Goal: Task Accomplishment & Management: Use online tool/utility

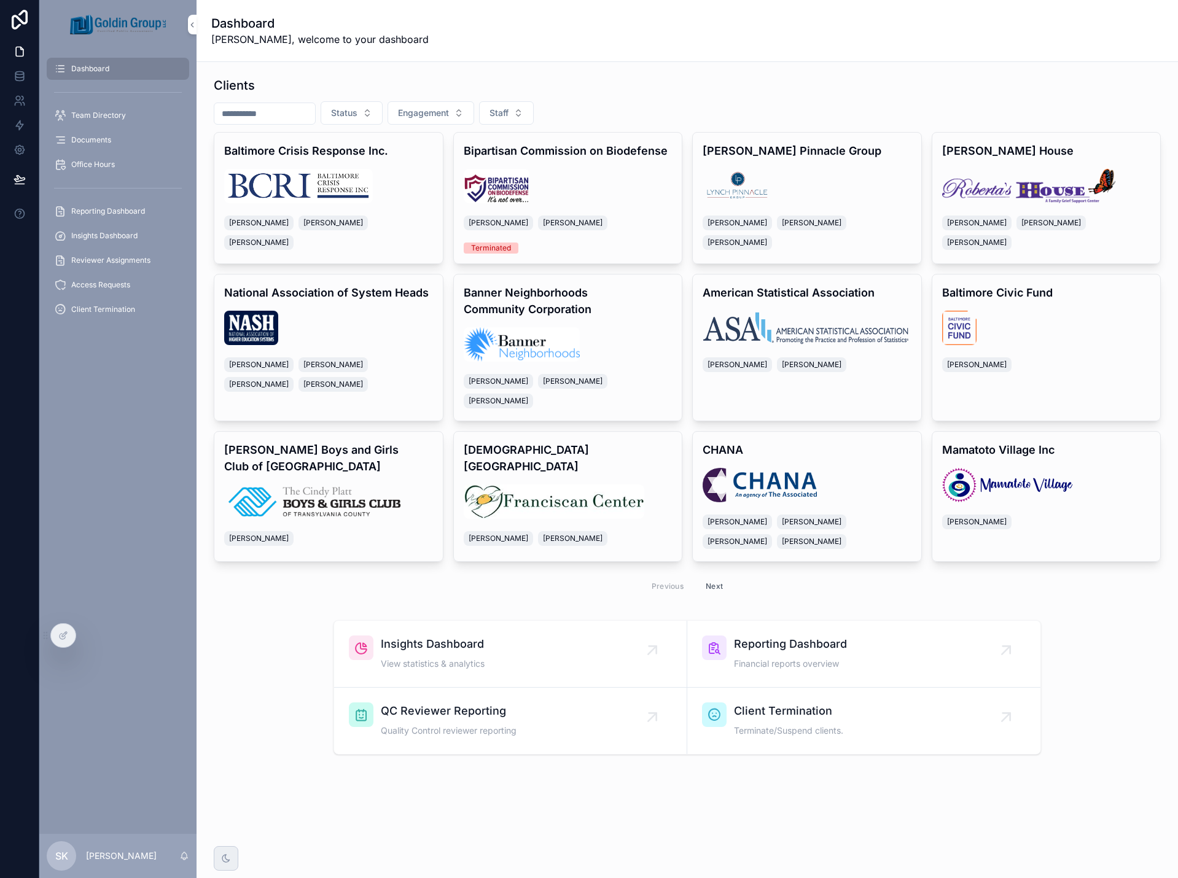
click at [580, 636] on div "Insights Dashboard View statistics & analytics" at bounding box center [510, 654] width 323 height 37
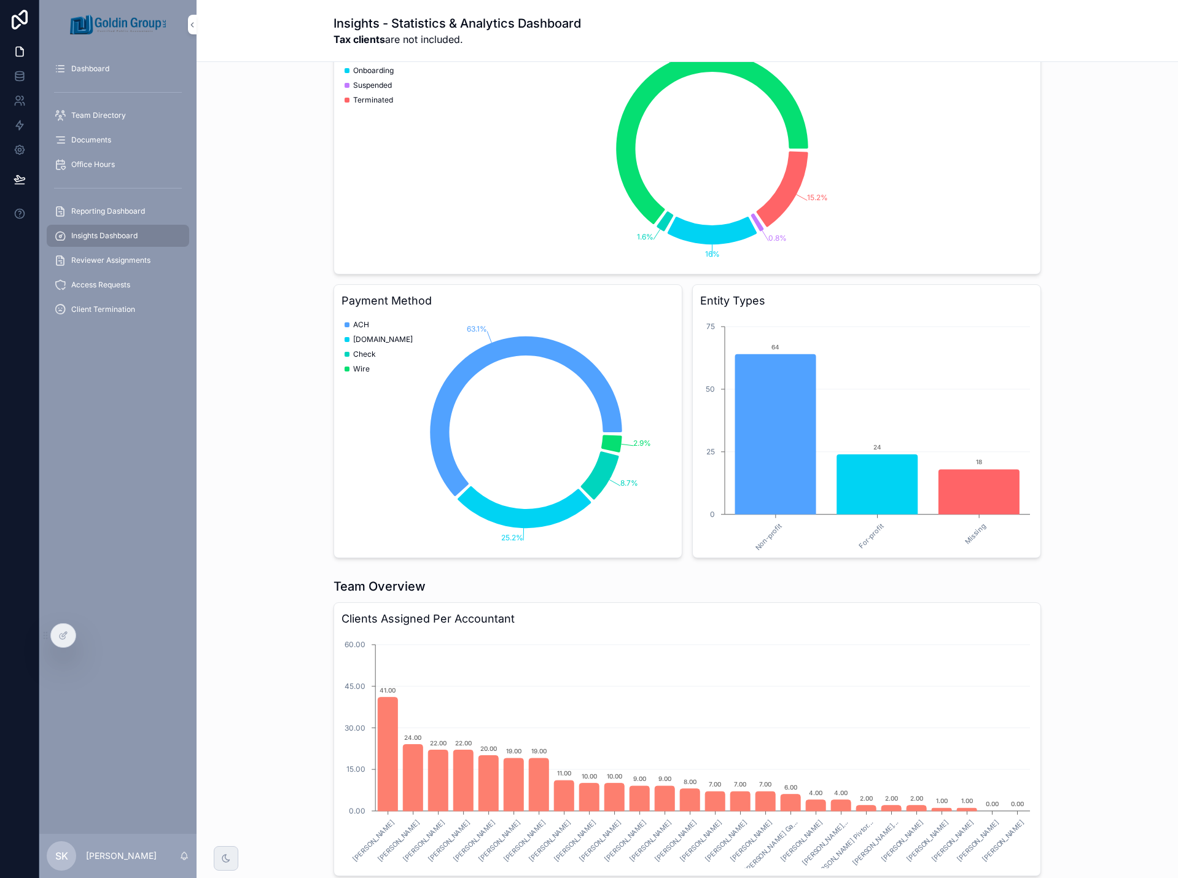
scroll to position [335, 0]
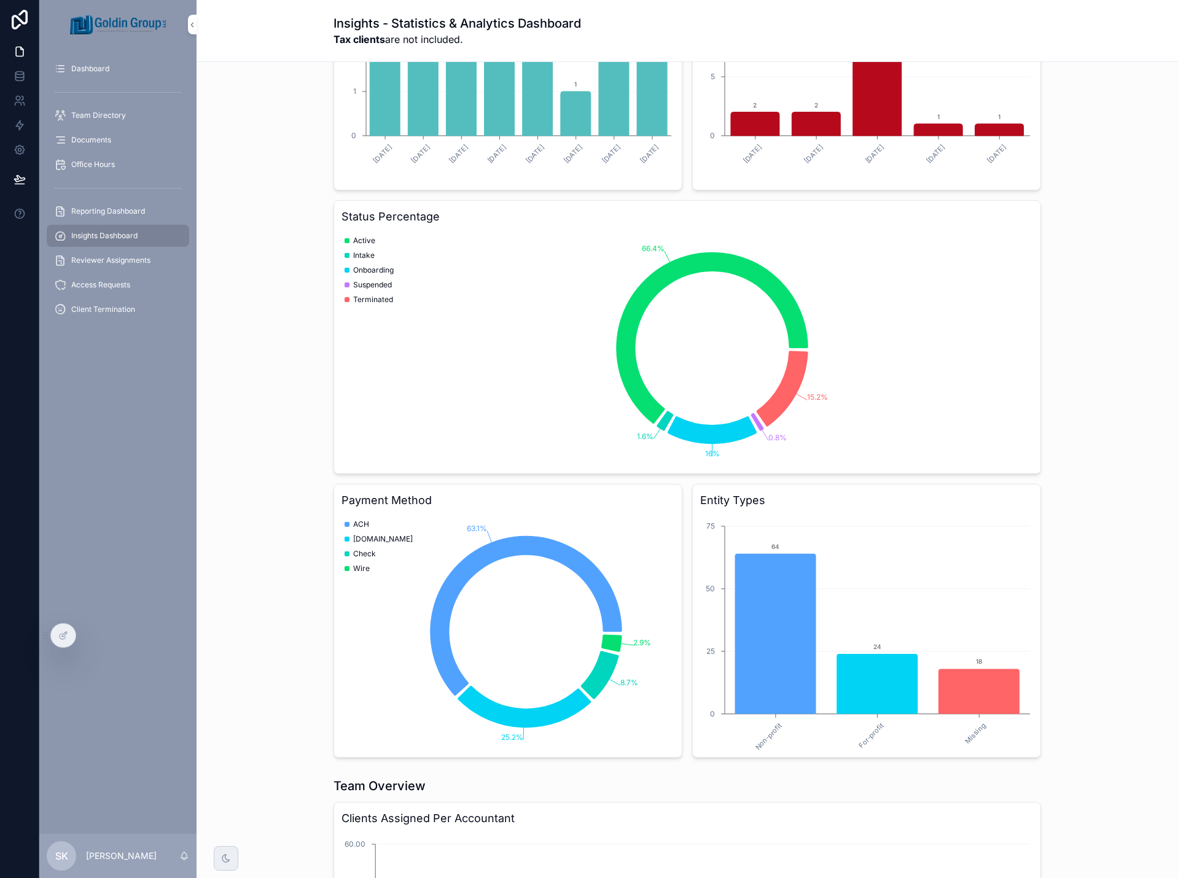
click at [111, 73] on div "Dashboard" at bounding box center [118, 69] width 128 height 20
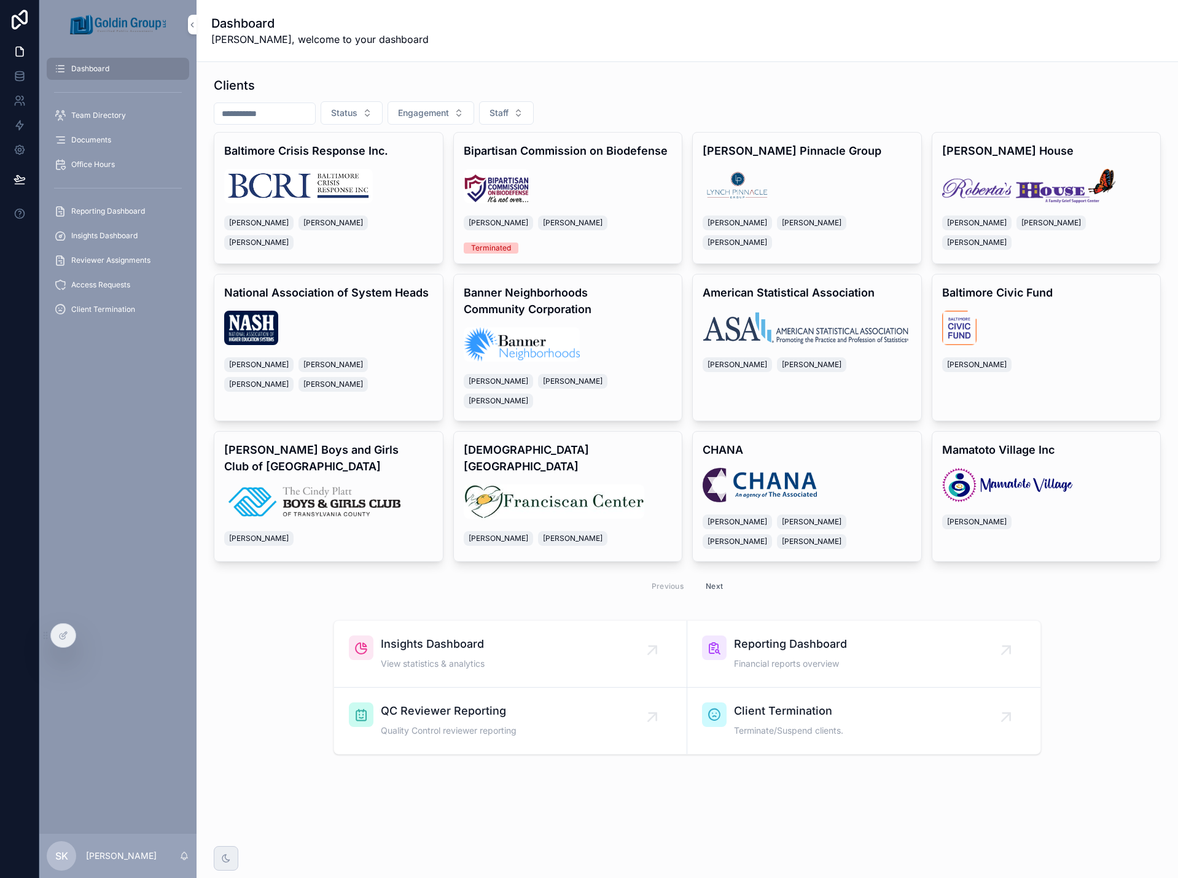
click at [1123, 92] on div "Clients" at bounding box center [687, 85] width 947 height 17
click at [111, 215] on span "Reporting Dashboard" at bounding box center [108, 211] width 74 height 10
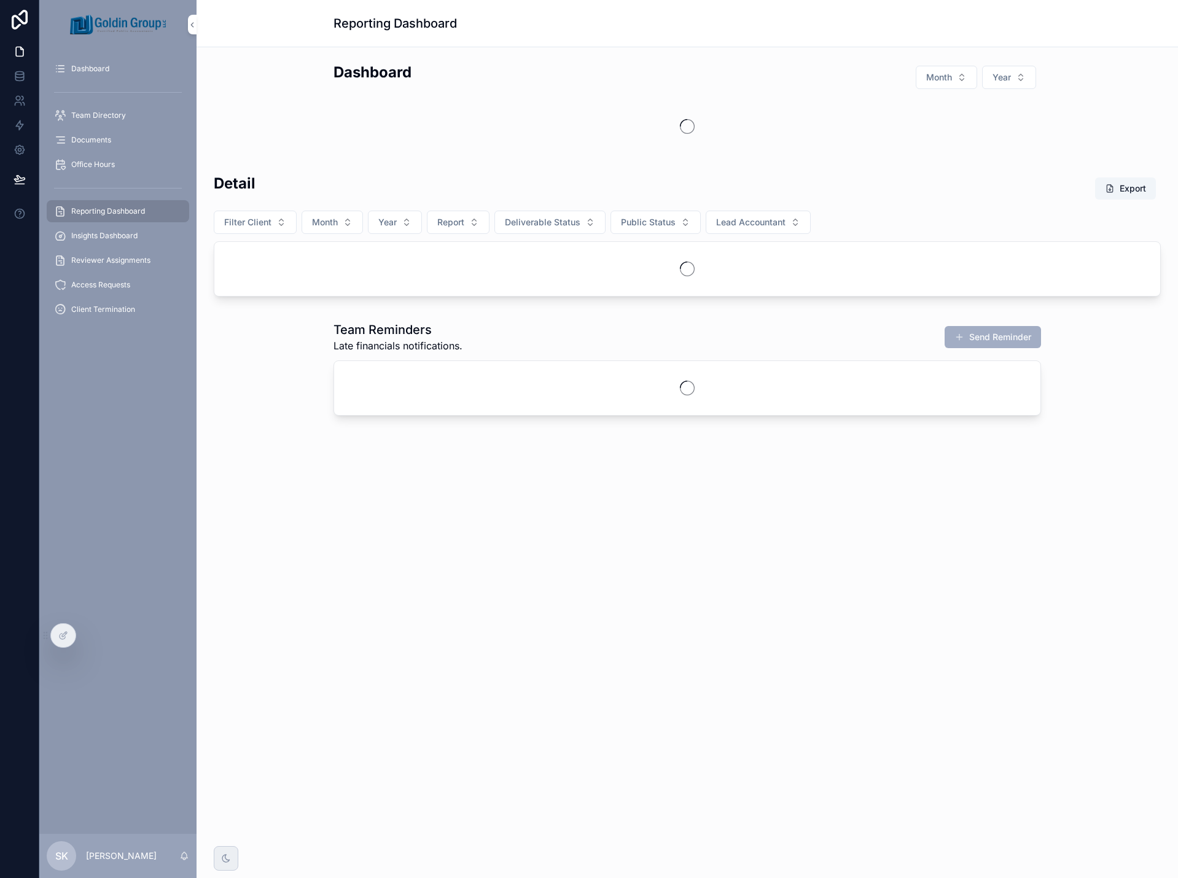
click at [944, 85] on button "Month" at bounding box center [946, 77] width 61 height 23
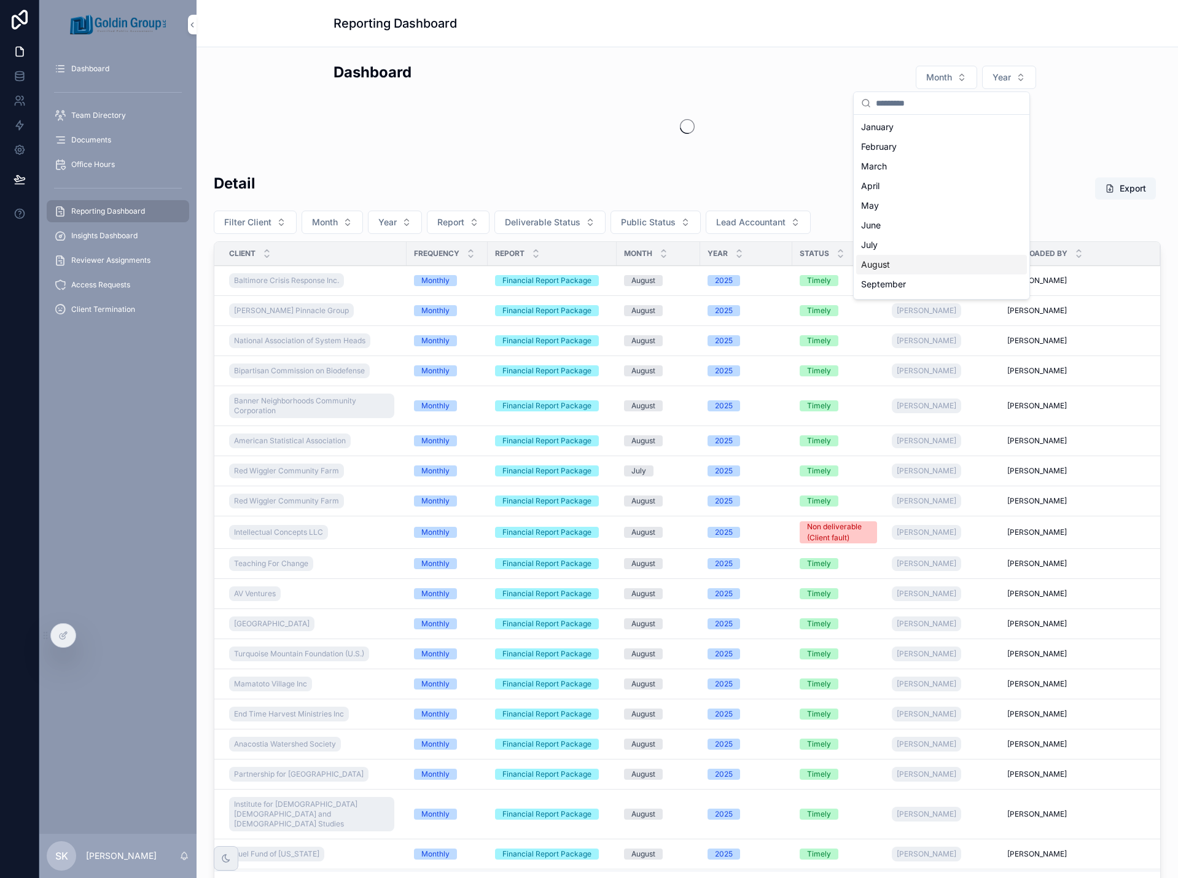
click at [923, 269] on div "August" at bounding box center [941, 265] width 171 height 20
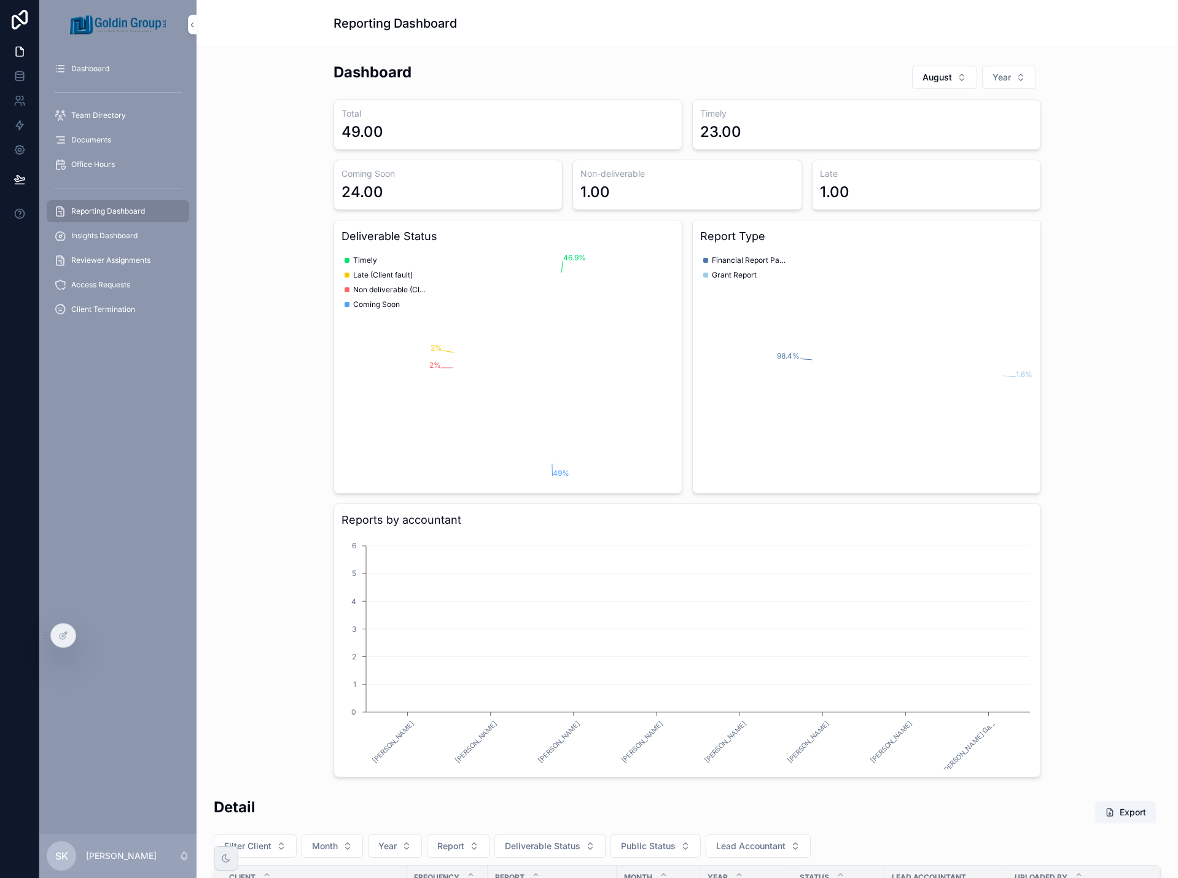
click at [1002, 80] on span "Year" at bounding box center [1002, 77] width 18 height 12
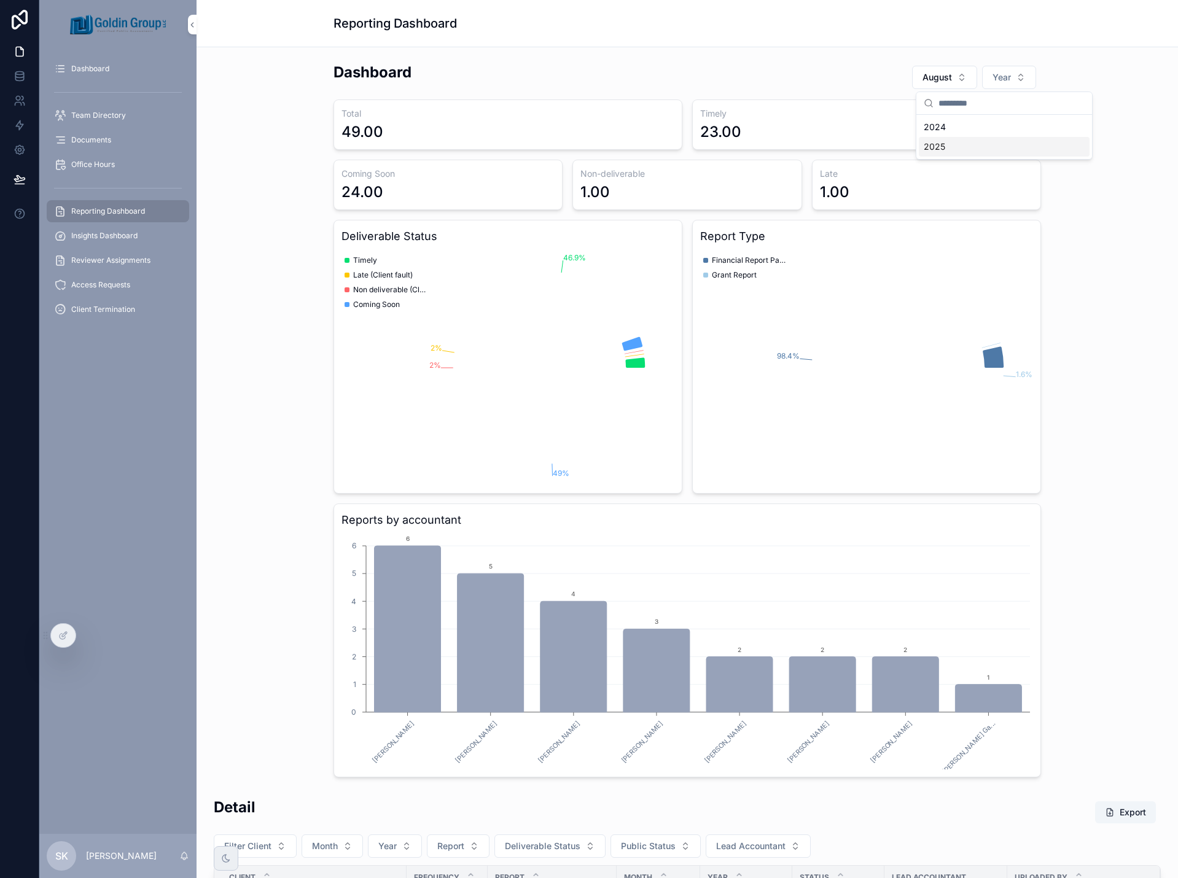
drag, startPoint x: 980, startPoint y: 144, endPoint x: 1009, endPoint y: 147, distance: 29.6
click at [979, 146] on div "2025" at bounding box center [1004, 147] width 171 height 20
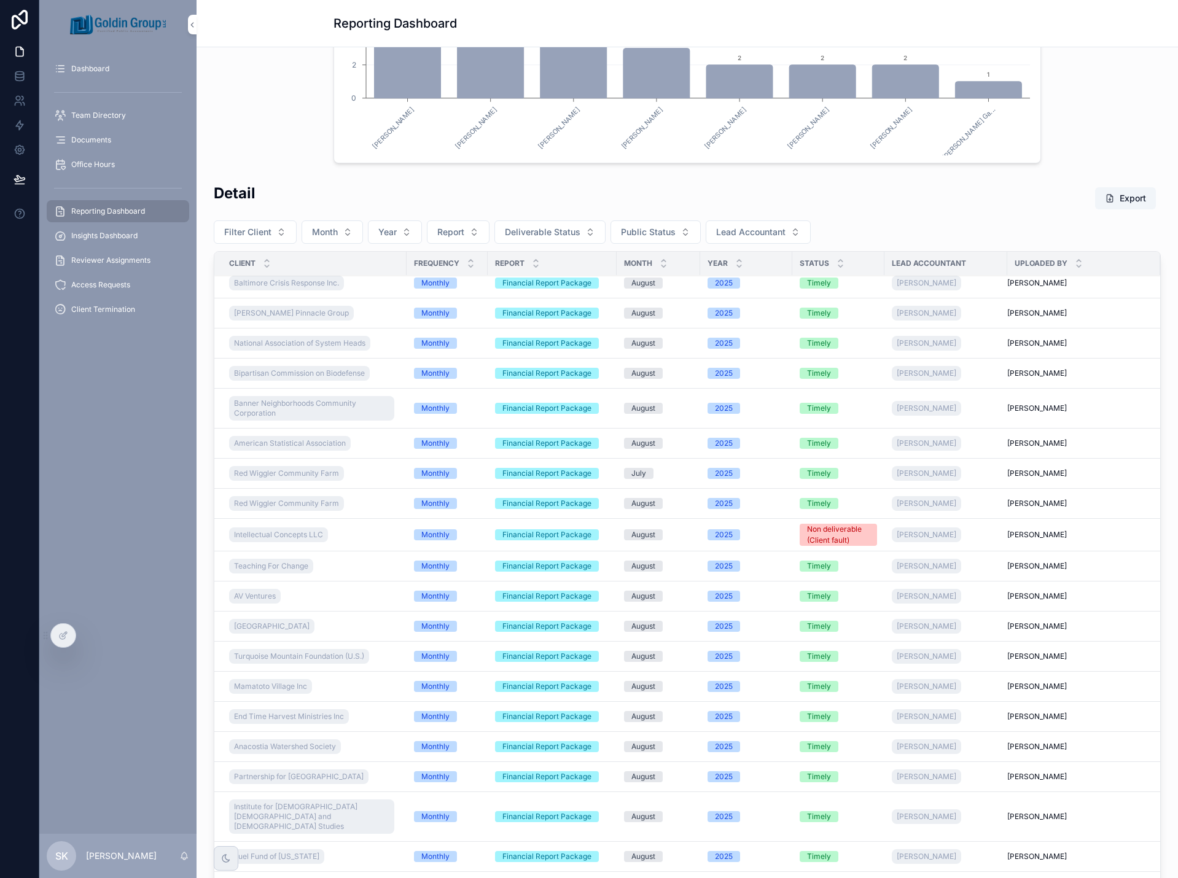
scroll to position [18, 0]
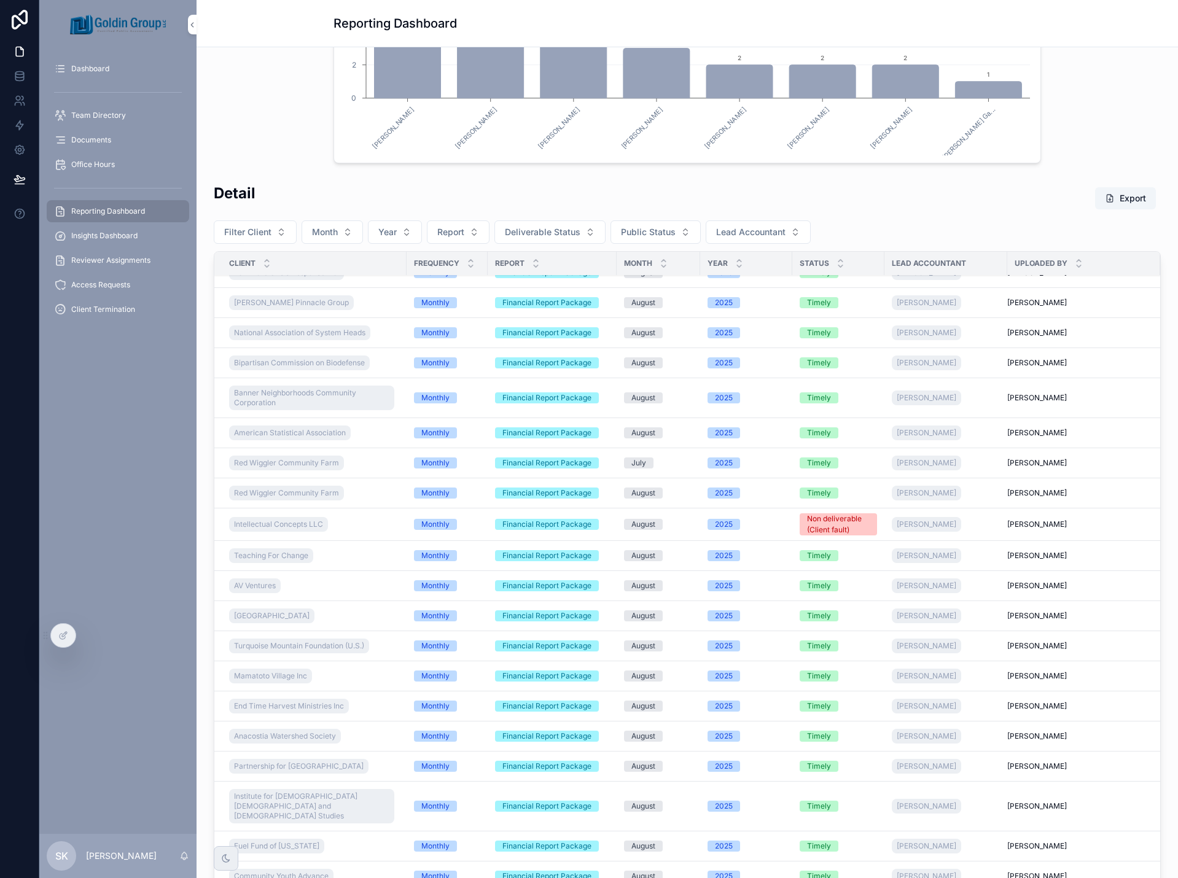
click at [342, 236] on button "Month" at bounding box center [332, 232] width 61 height 23
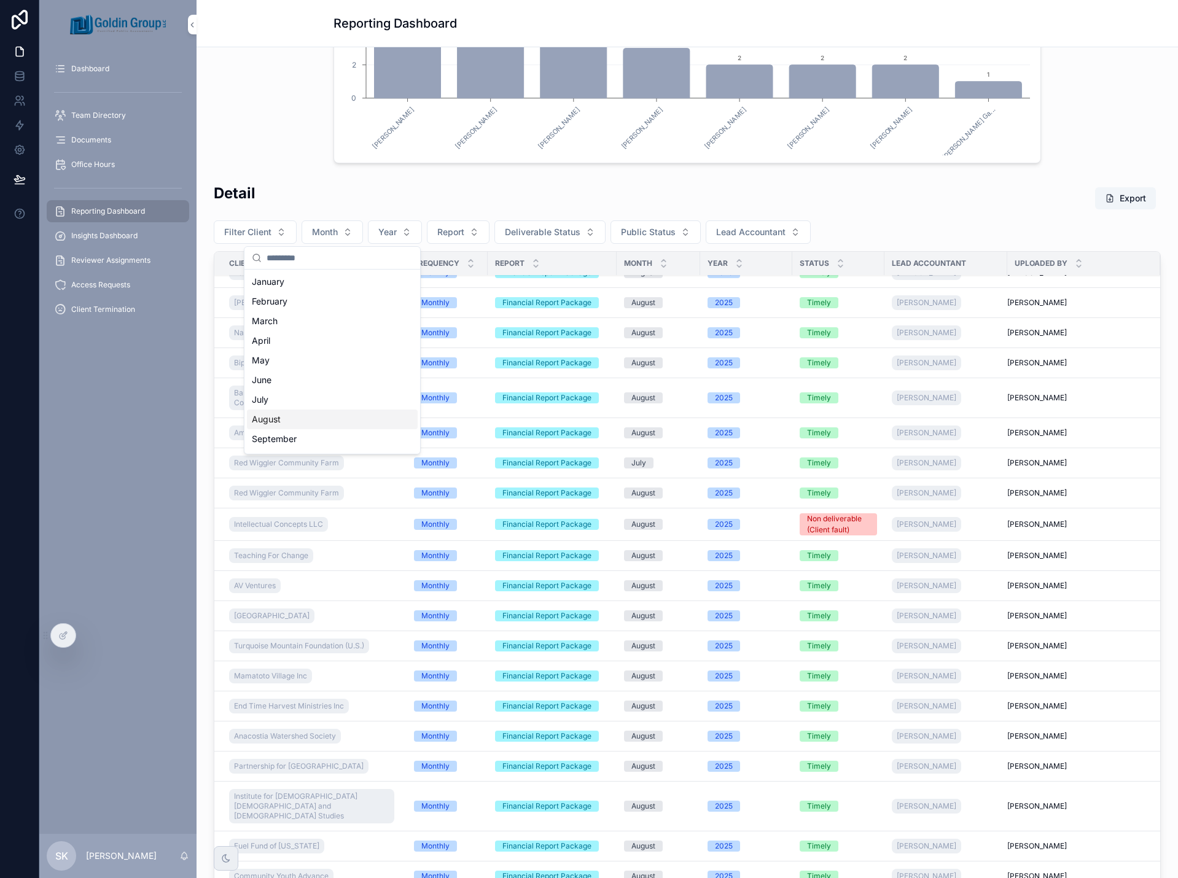
click at [303, 421] on div "August" at bounding box center [332, 420] width 171 height 20
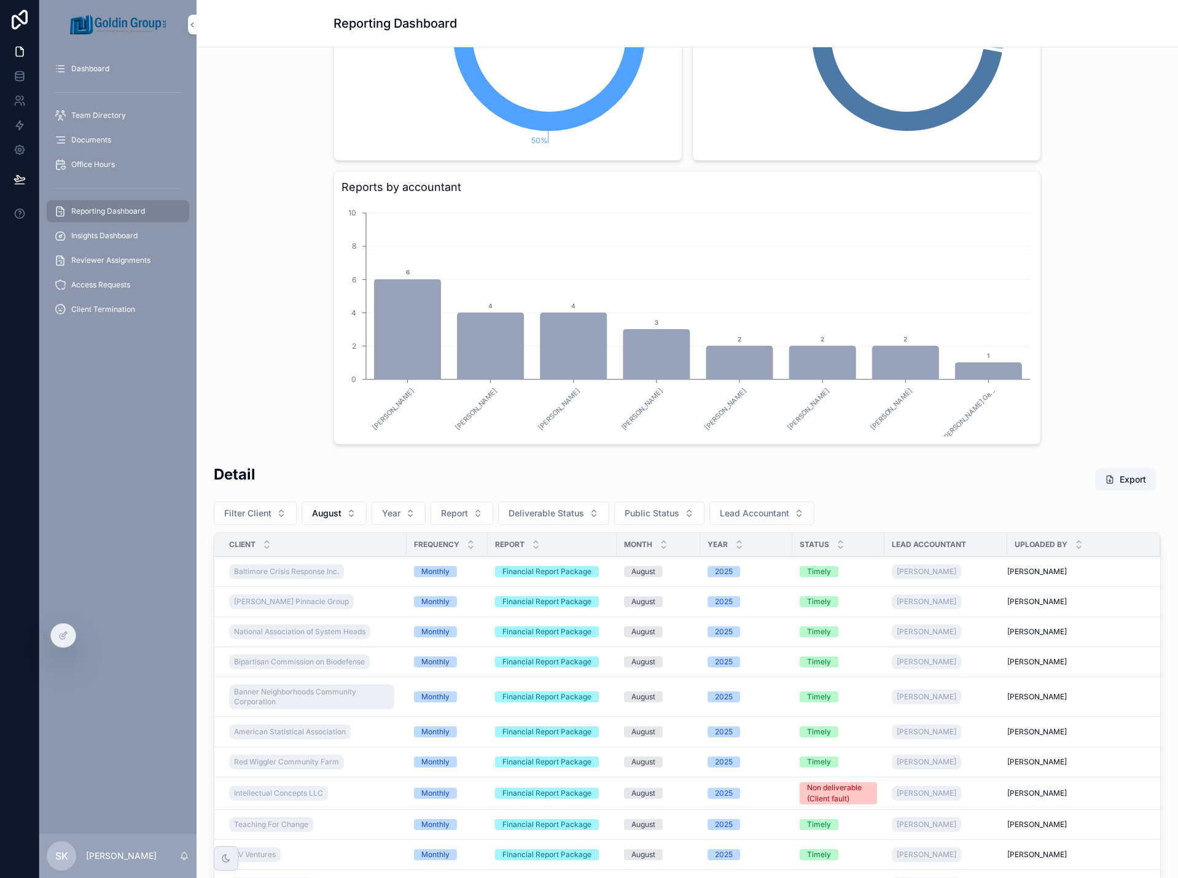
click at [404, 507] on div "Detail Export Filter Client August Year Report Deliverable Status Public Status…" at bounding box center [687, 828] width 947 height 729
click at [402, 516] on button "Year" at bounding box center [399, 513] width 54 height 23
click at [367, 589] on div "2025" at bounding box center [398, 583] width 171 height 20
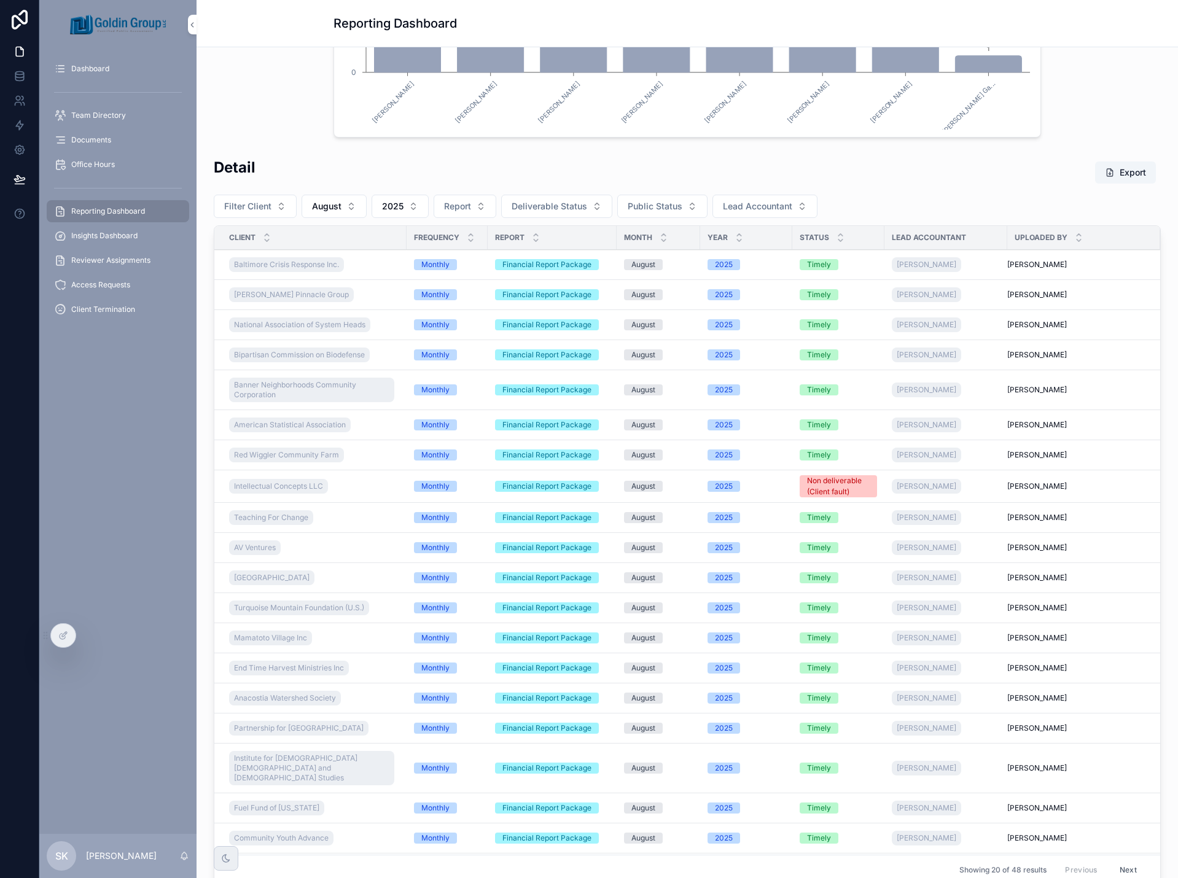
click at [840, 241] on icon "scrollable content" at bounding box center [840, 241] width 4 height 2
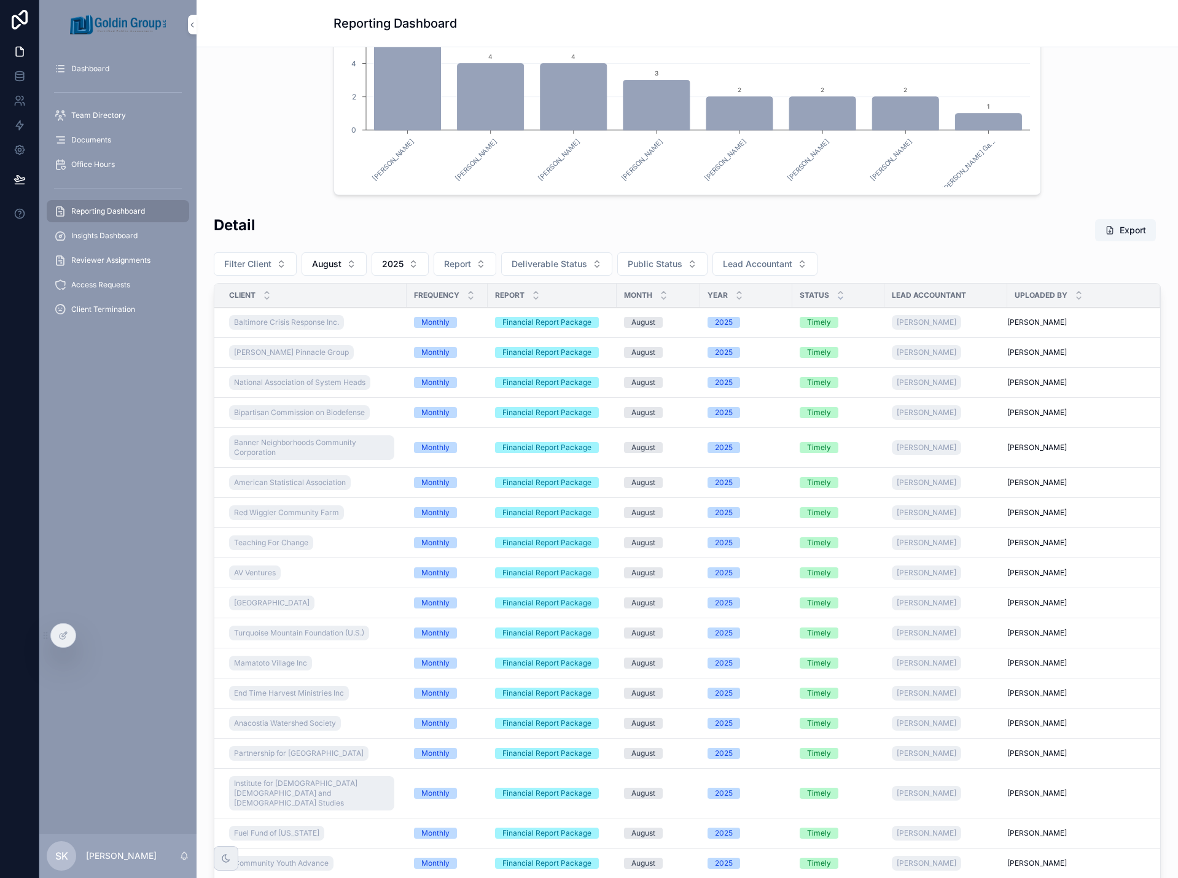
scroll to position [579, 0]
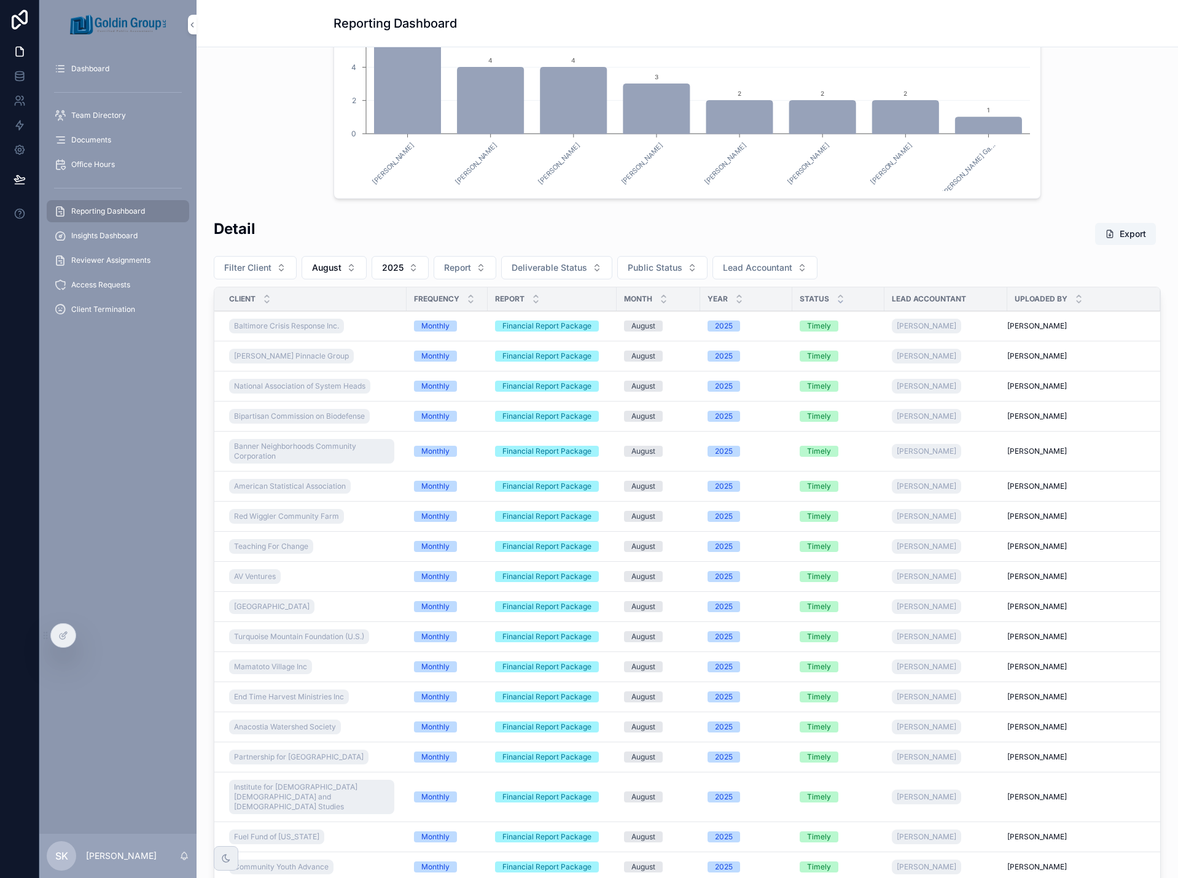
click at [837, 295] on icon "scrollable content" at bounding box center [841, 296] width 8 height 8
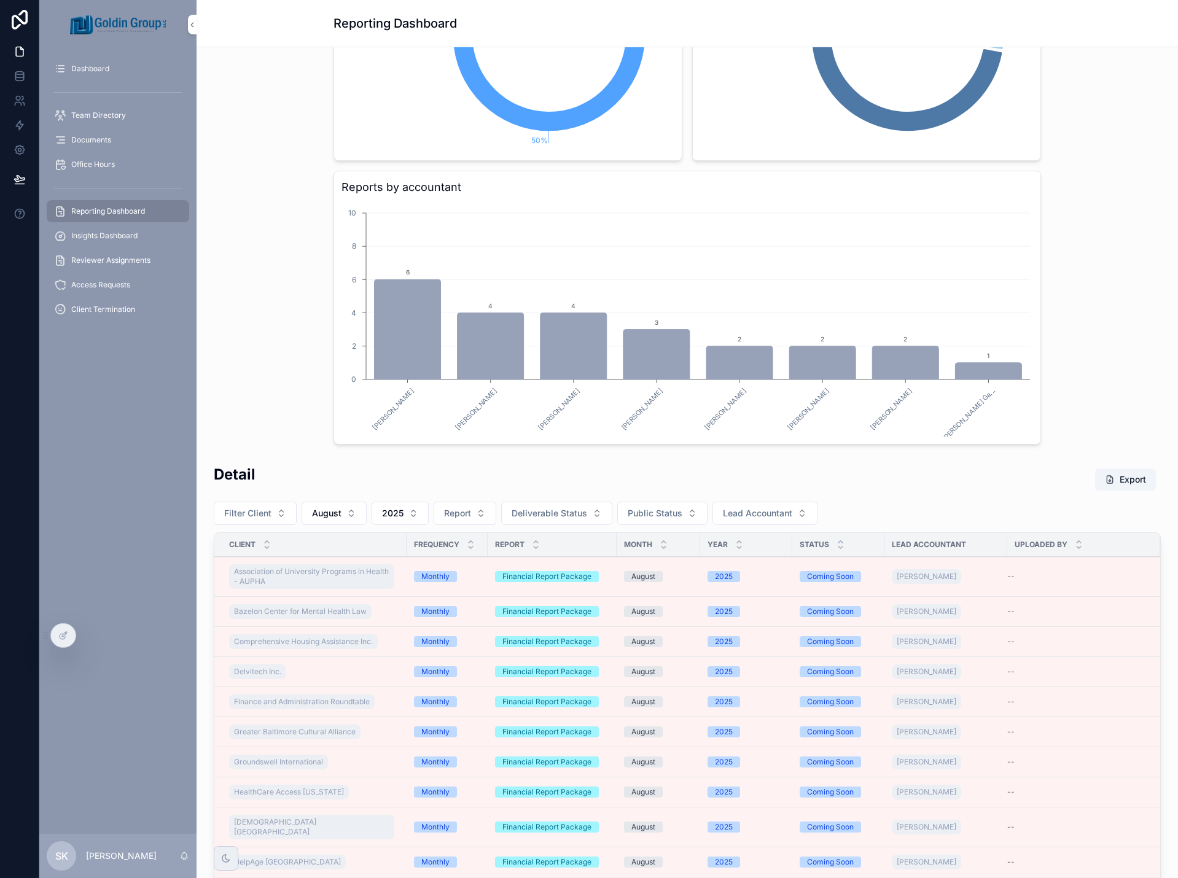
scroll to position [579, 0]
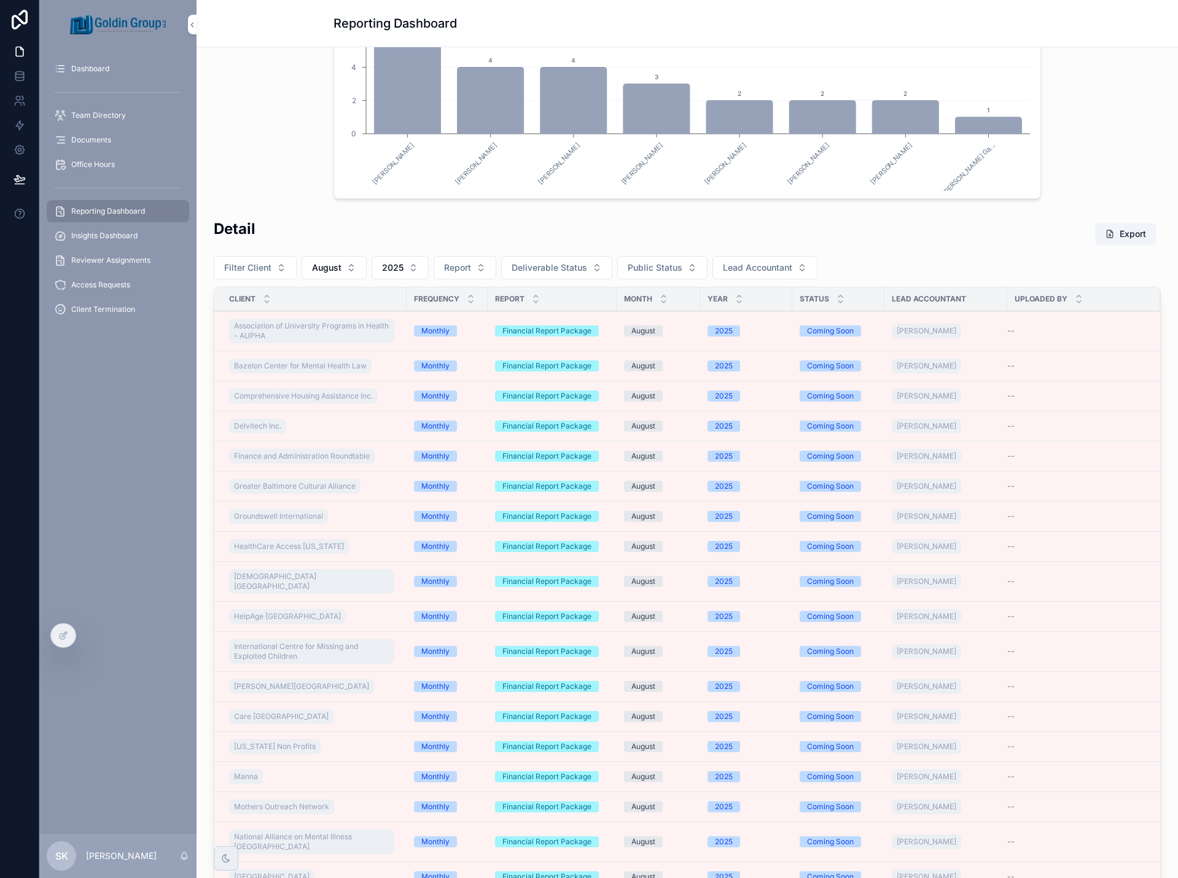
click at [0, 0] on span "Reminder Notification" at bounding box center [0, 0] width 0 height 0
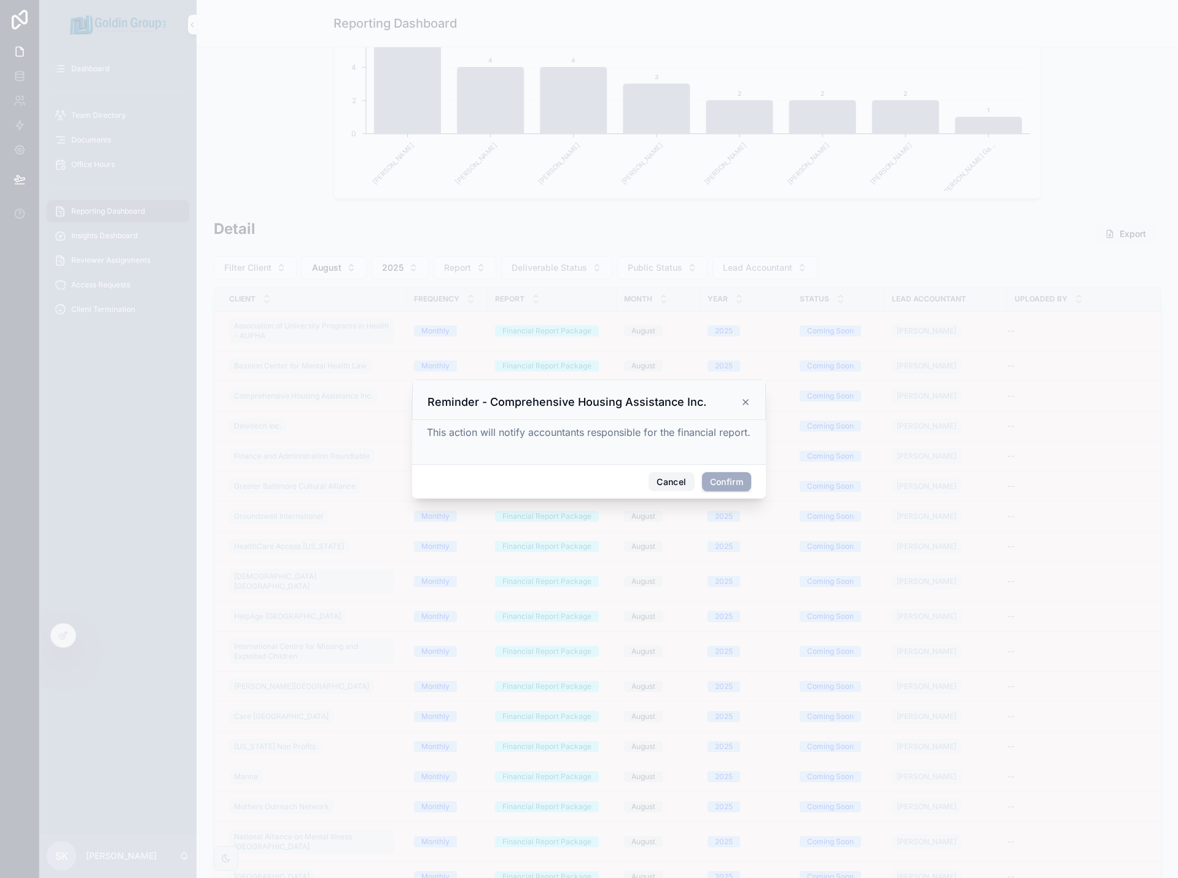
click at [665, 480] on button "Cancel" at bounding box center [671, 482] width 45 height 20
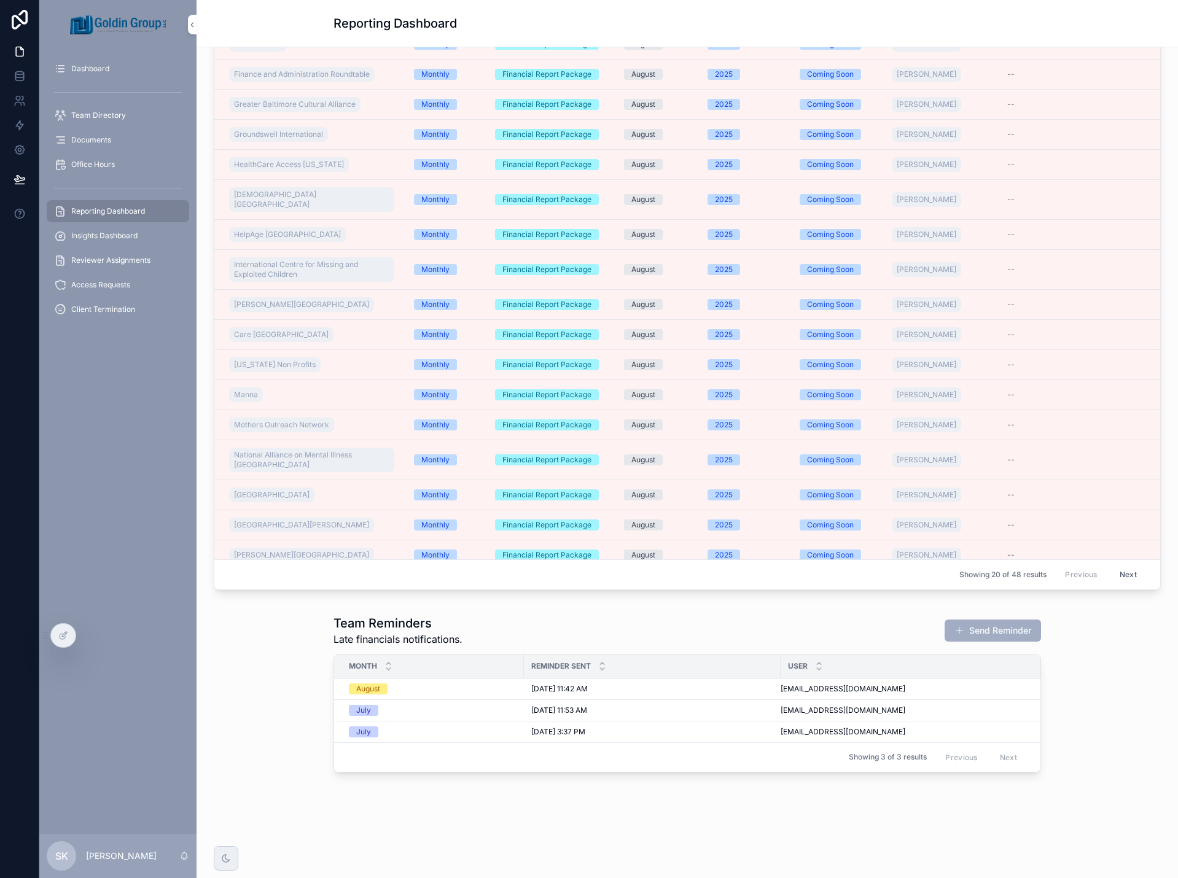
scroll to position [938, 0]
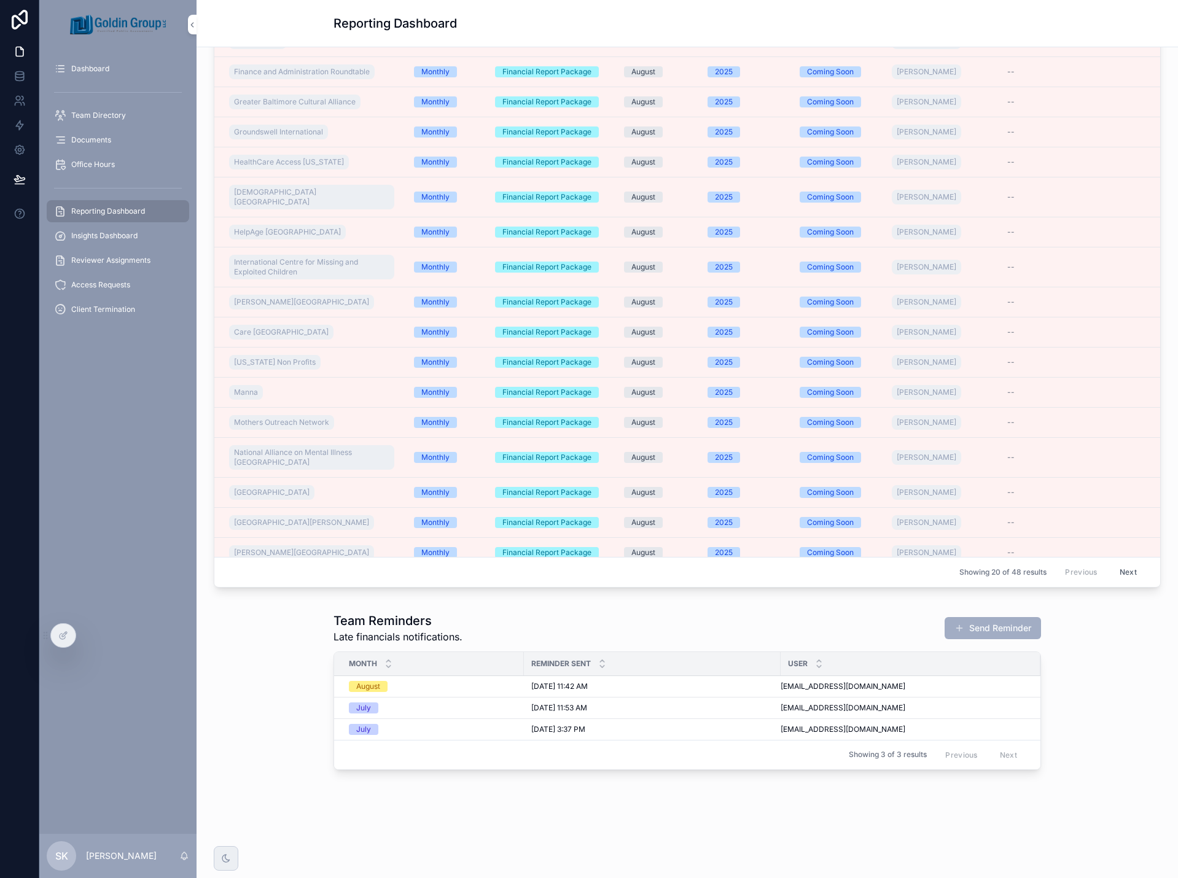
click at [1003, 626] on button "Send Reminder" at bounding box center [993, 628] width 96 height 22
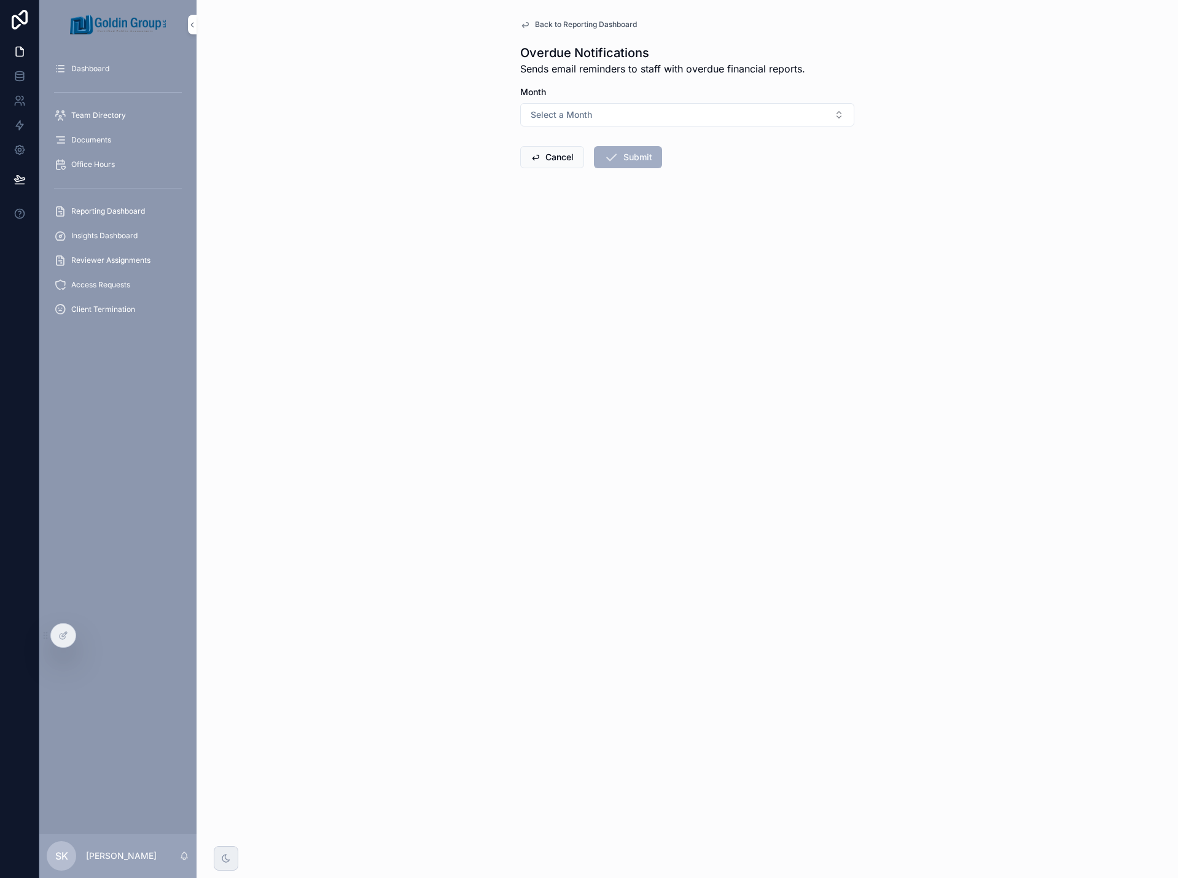
click at [665, 120] on button "Select a Month" at bounding box center [687, 114] width 334 height 23
click at [911, 302] on div "Back to Reporting Dashboard Overdue Notifications Sends email reminders to staf…" at bounding box center [688, 439] width 982 height 878
click at [540, 158] on span "scrollable content" at bounding box center [536, 157] width 10 height 10
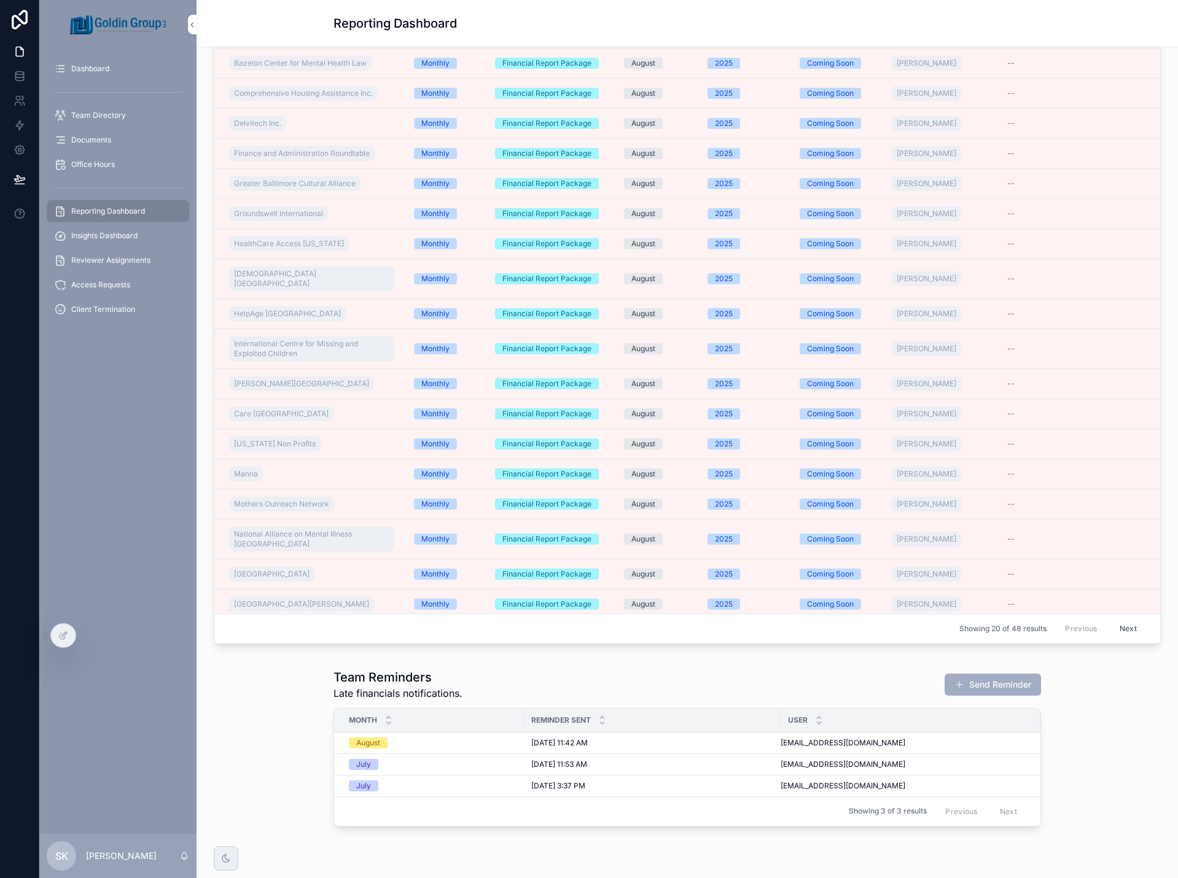
scroll to position [938, 0]
